Goal: Task Accomplishment & Management: Complete application form

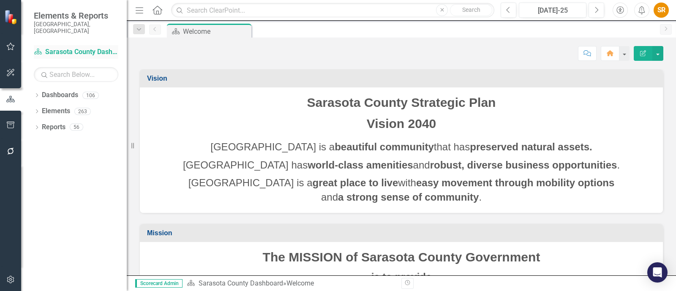
click at [80, 47] on link "Dashboard Sarasota County Dashboard" at bounding box center [76, 52] width 84 height 10
click at [13, 46] on icon "button" at bounding box center [10, 46] width 9 height 7
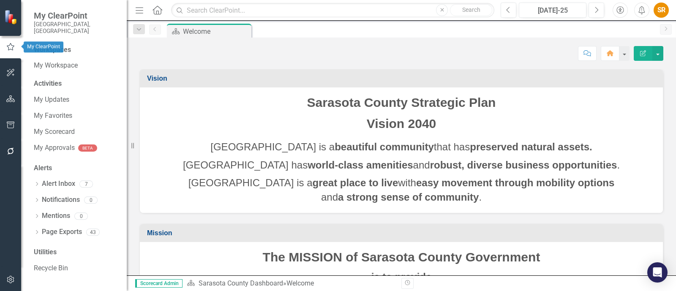
click at [12, 46] on icon "button" at bounding box center [10, 47] width 9 height 8
click at [595, 11] on icon "Next" at bounding box center [596, 10] width 5 height 8
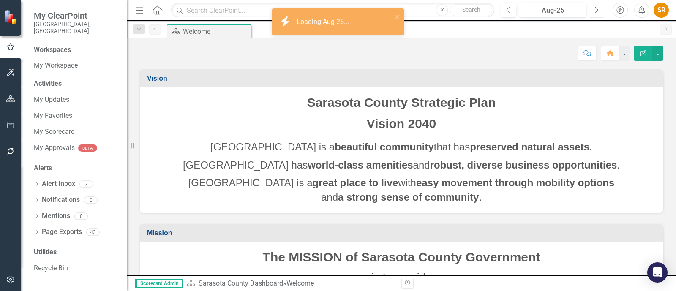
click at [595, 11] on icon "Next" at bounding box center [596, 10] width 5 height 8
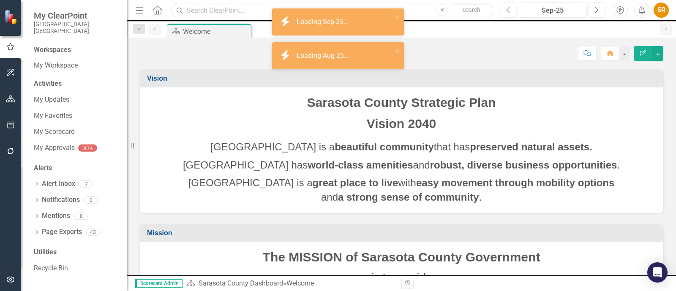
click at [196, 9] on input "text" at bounding box center [332, 10] width 323 height 15
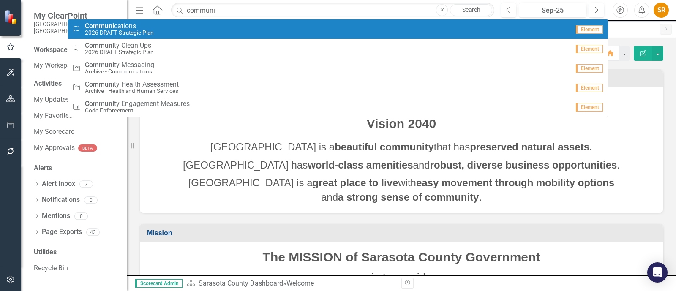
click at [177, 27] on div "Success Communi cations 2026 DRAFT Strategic Plan" at bounding box center [320, 29] width 497 height 14
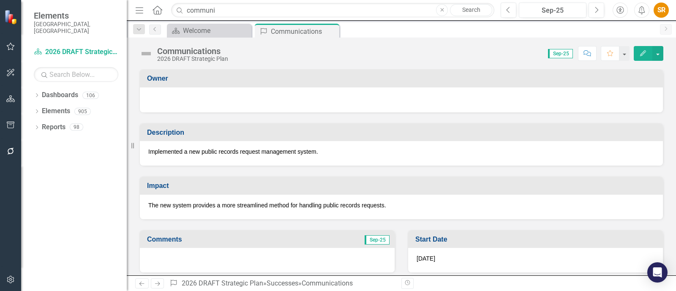
click at [205, 54] on div "Communications" at bounding box center [192, 50] width 71 height 9
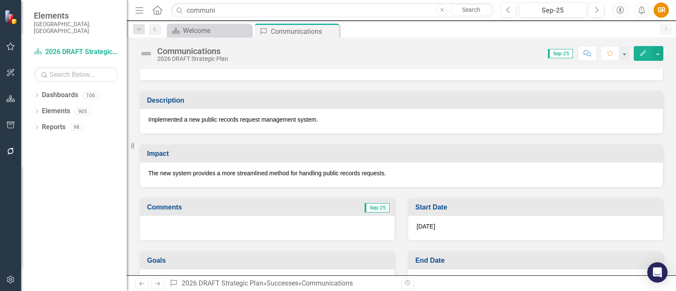
scroll to position [57, 0]
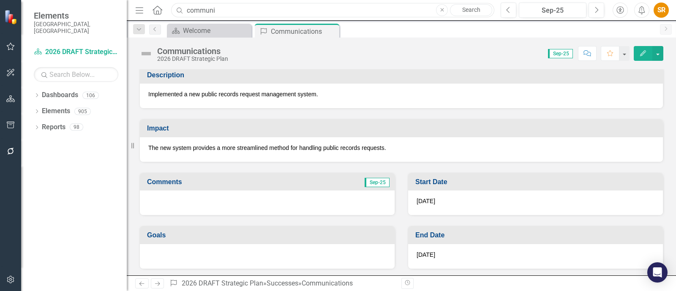
drag, startPoint x: 240, startPoint y: 8, endPoint x: 108, endPoint y: 15, distance: 132.8
click at [108, 15] on div "Elements [GEOGRAPHIC_DATA], [GEOGRAPHIC_DATA] Dashboard 2026 DRAFT Strategic Pl…" at bounding box center [338, 145] width 676 height 291
type input "budget highlights"
click at [82, 210] on div "Dropdown Dashboards 106 2026 DRAFT Strategic Plan Sarasota County Dashboard Dem…" at bounding box center [74, 189] width 106 height 203
drag, startPoint x: 34, startPoint y: 88, endPoint x: 36, endPoint y: 92, distance: 4.6
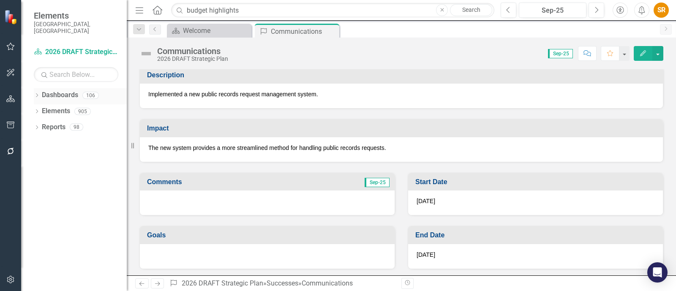
click at [34, 94] on icon "Dropdown" at bounding box center [37, 96] width 6 height 5
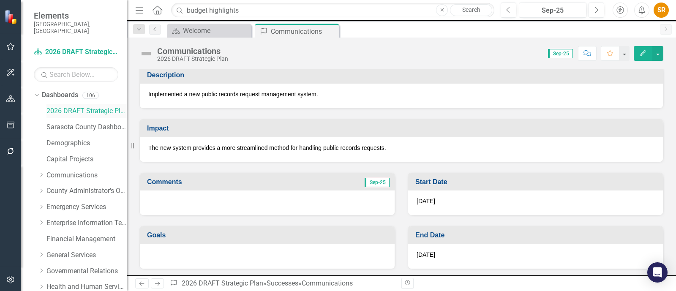
click at [89, 106] on link "2026 DRAFT Strategic Plan" at bounding box center [86, 111] width 80 height 10
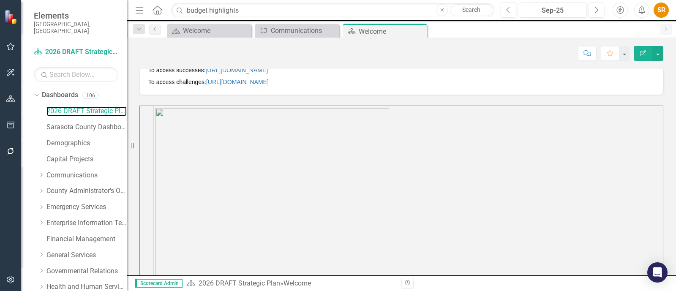
scroll to position [264, 0]
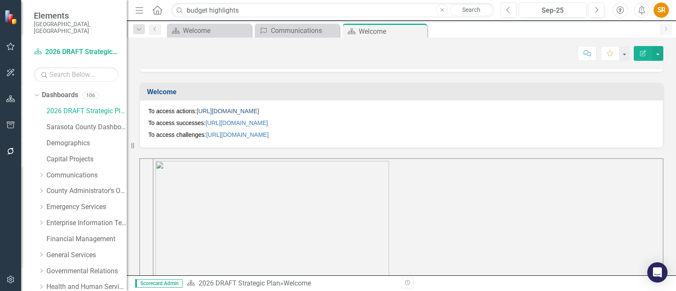
click at [259, 109] on link "[URL][DOMAIN_NAME]" at bounding box center [227, 111] width 63 height 7
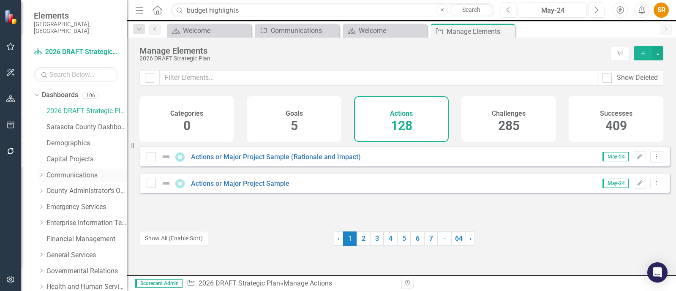
click at [84, 171] on link "Communications" at bounding box center [86, 176] width 80 height 10
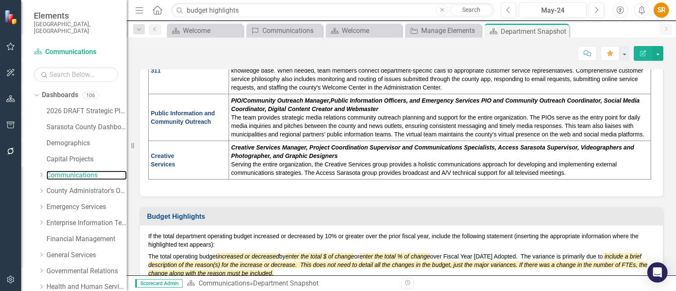
scroll to position [634, 0]
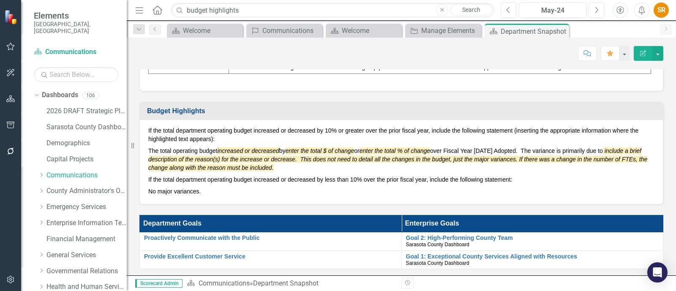
click at [604, 158] on p "The total operating budget increased or decreased by enter the total $ of chang…" at bounding box center [401, 159] width 506 height 29
click at [357, 181] on p "If the total department operating budget increased or decreased by less than 10…" at bounding box center [401, 180] width 506 height 12
click at [357, 180] on p "If the total department operating budget increased or decreased by less than 10…" at bounding box center [401, 180] width 506 height 12
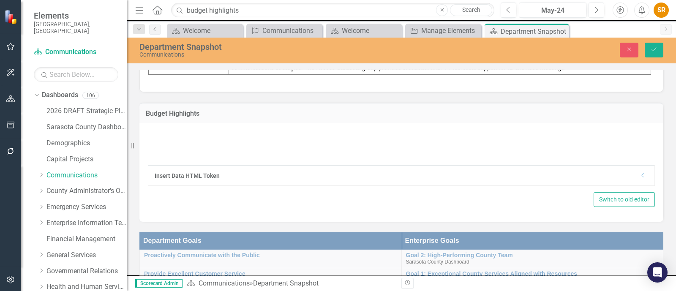
type textarea "<p>If the total department operating budget increased or decreased by 10% or gr…"
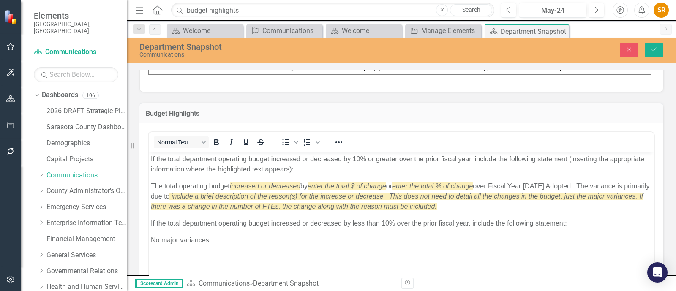
scroll to position [0, 0]
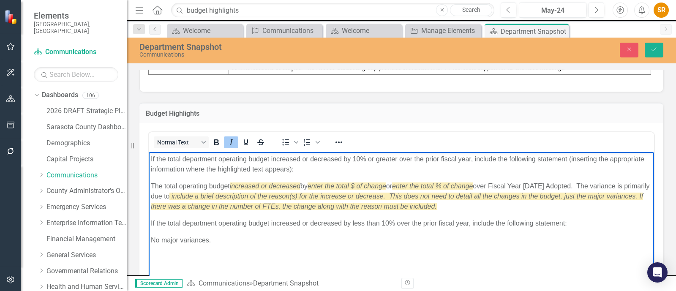
click at [320, 184] on em "enter the" at bounding box center [321, 185] width 27 height 7
drag, startPoint x: 304, startPoint y: 183, endPoint x: 232, endPoint y: 186, distance: 72.7
click at [232, 186] on p "The total operating budget increased or decreased by enter the total $ of chang…" at bounding box center [401, 196] width 501 height 30
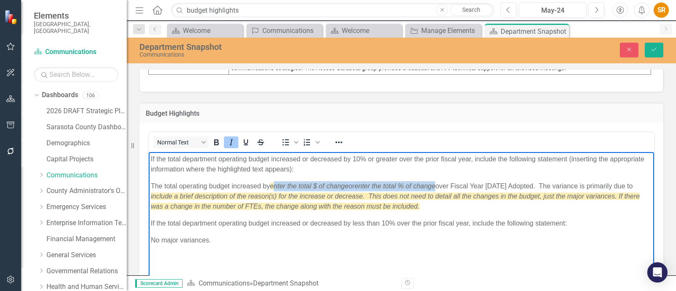
drag, startPoint x: 274, startPoint y: 186, endPoint x: 441, endPoint y: 187, distance: 166.4
click at [441, 187] on p "The total operating budget increased by enter the total $ of change or enter th…" at bounding box center [401, 196] width 501 height 30
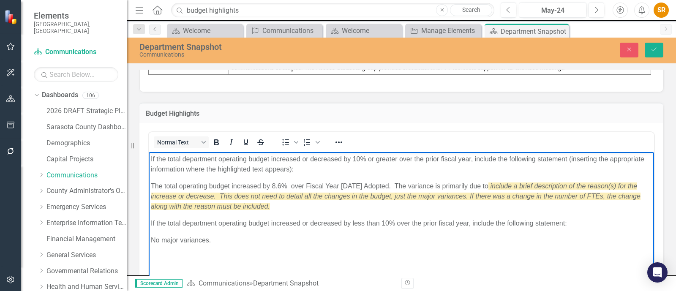
click at [481, 187] on p "The total operating budget increased by 8.6% over Fiscal Year [DATE] Adopted. T…" at bounding box center [401, 196] width 501 height 30
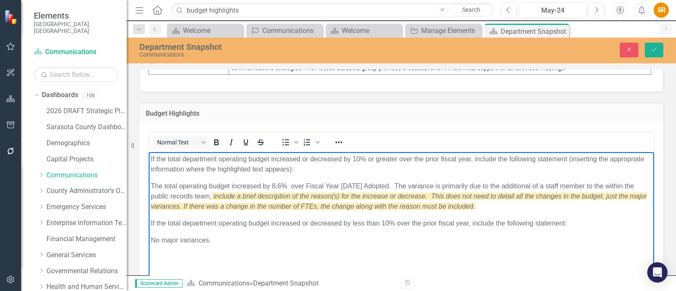
click at [525, 183] on p "The total operating budget increased by 8.6% over Fiscal Year [DATE] Adopted. T…" at bounding box center [401, 196] width 501 height 30
click at [190, 198] on p "The total operating budget increased by 8.6% over Fiscal Year [DATE] Adopted. T…" at bounding box center [401, 196] width 501 height 30
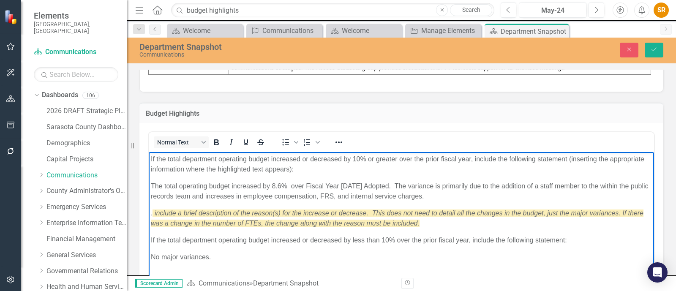
click at [455, 196] on p "The total operating budget increased by 8.6% over Fiscal Year [DATE] Adopted. T…" at bounding box center [401, 191] width 501 height 20
click at [573, 189] on p "The total operating budget increased by 8.6% over Fiscal Year [DATE] Adopted. T…" at bounding box center [401, 191] width 501 height 20
click at [190, 194] on p "The total operating budget increased by 8.6% over Fiscal Year [DATE] Adopted. T…" at bounding box center [401, 191] width 501 height 20
click at [338, 199] on p "The total operating budget increased by 8.6% over Fiscal Year [DATE] Adopted. T…" at bounding box center [401, 191] width 501 height 20
click at [587, 229] on body "If the total department operating budget increased or decreased by 10% or great…" at bounding box center [401, 215] width 505 height 127
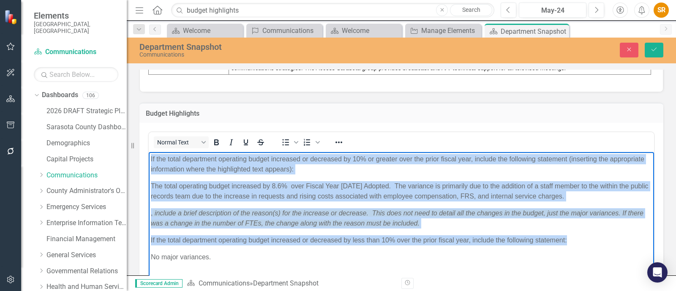
drag, startPoint x: 582, startPoint y: 244, endPoint x: 122, endPoint y: 148, distance: 469.9
click at [149, 152] on html "If the total department operating budget increased or decreased by 10% or great…" at bounding box center [401, 215] width 505 height 127
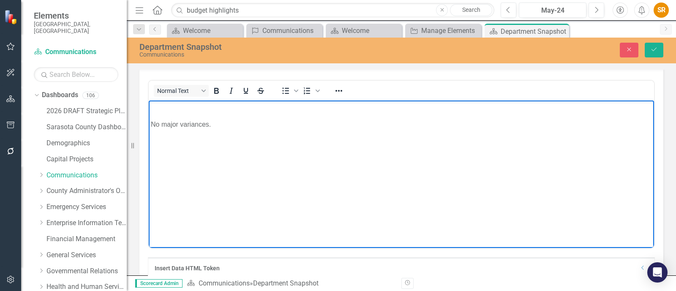
scroll to position [634, 0]
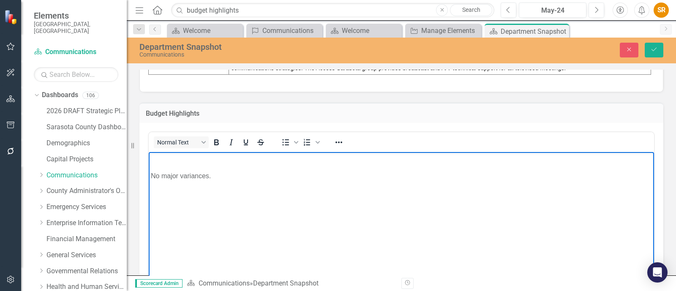
click at [151, 177] on p "No major variances." at bounding box center [401, 176] width 501 height 10
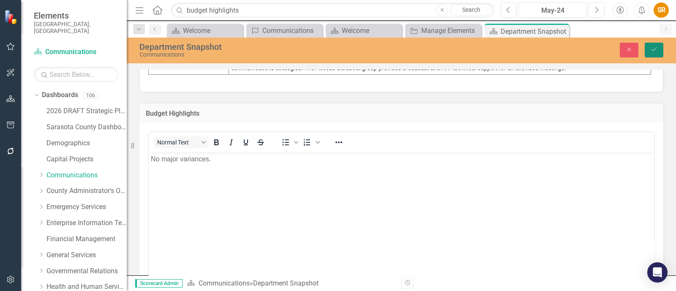
click at [655, 46] on icon "Save" at bounding box center [654, 49] width 8 height 6
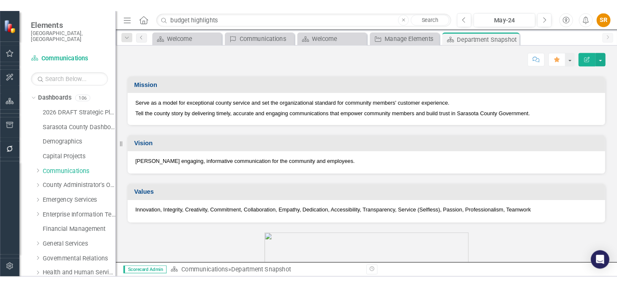
scroll to position [0, 0]
